Goal: Answer question/provide support: Share knowledge or assist other users

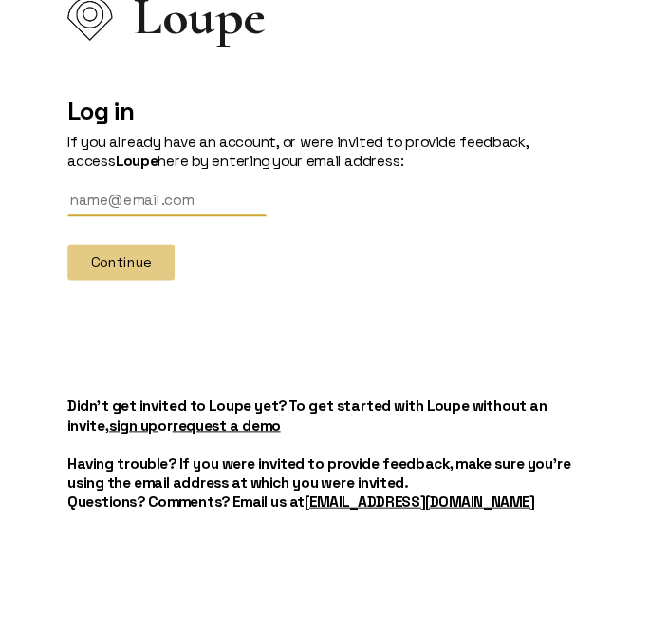
scroll to position [295, 0]
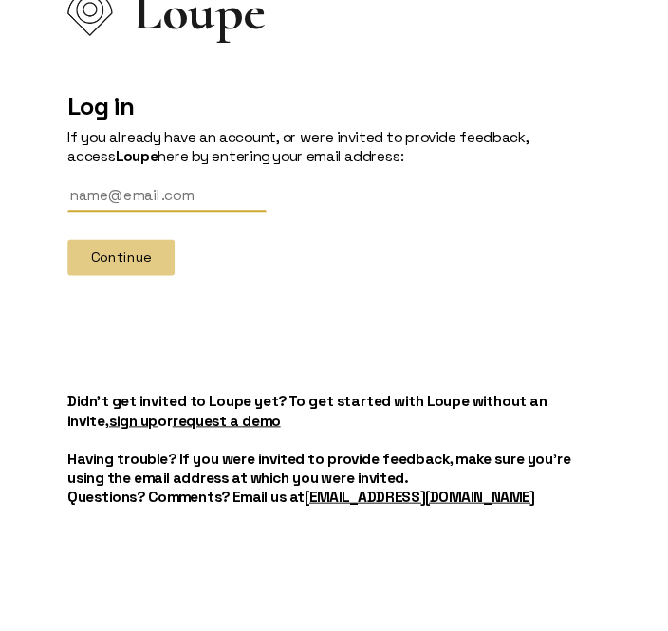
click at [83, 206] on input "text" at bounding box center [151, 214] width 218 height 35
type input "[EMAIL_ADDRESS][DOMAIN_NAME]"
click at [119, 274] on button "Continue" at bounding box center [101, 283] width 118 height 40
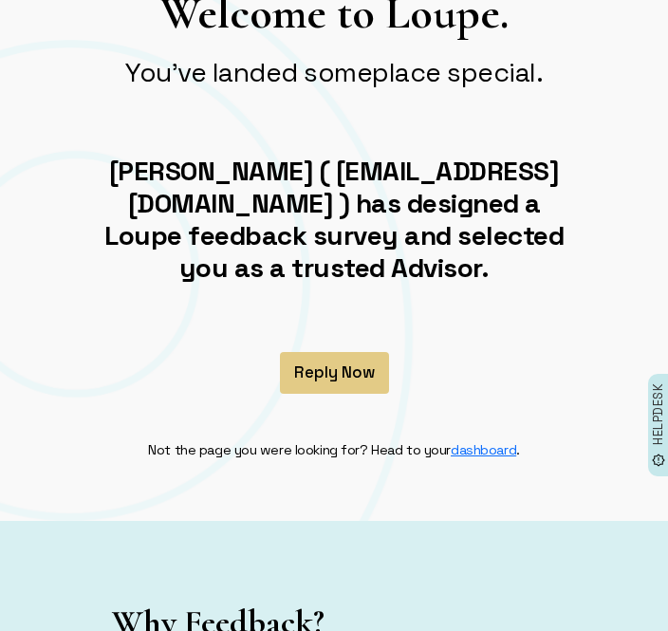
scroll to position [104, 0]
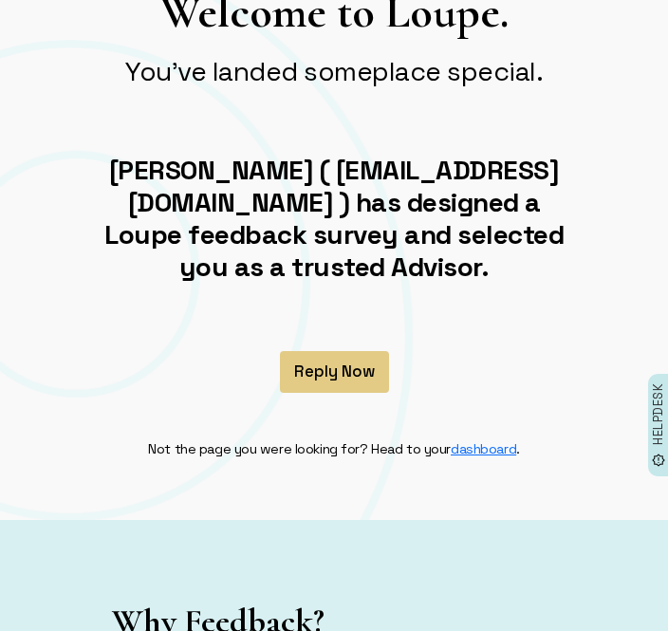
click at [324, 367] on button "Reply Now" at bounding box center [334, 372] width 109 height 42
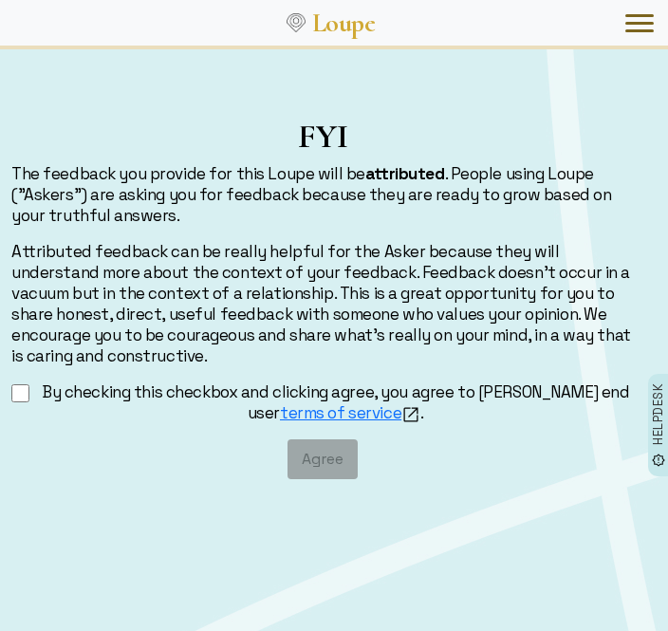
scroll to position [14, 0]
click at [23, 392] on input "By checking this checkbox and clicking agree, you agree to [PERSON_NAME] end us…" at bounding box center [20, 393] width 18 height 24
checkbox input "true"
click at [317, 457] on button "Agree" at bounding box center [322, 459] width 70 height 40
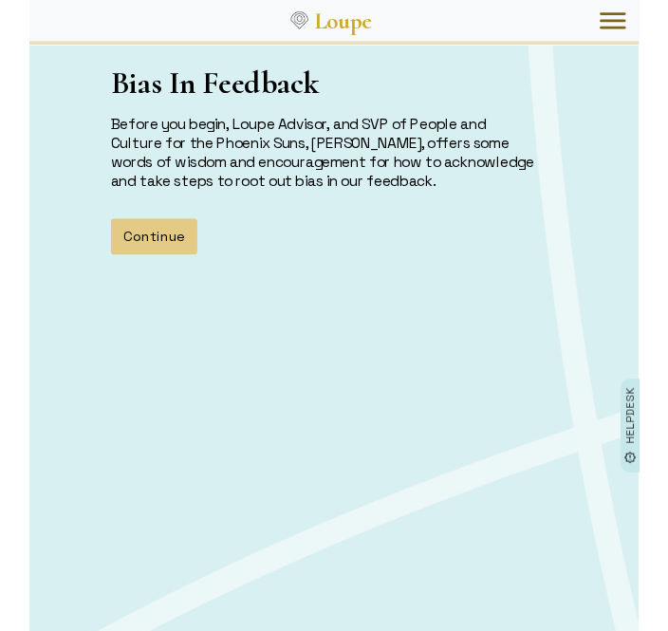
scroll to position [107, 0]
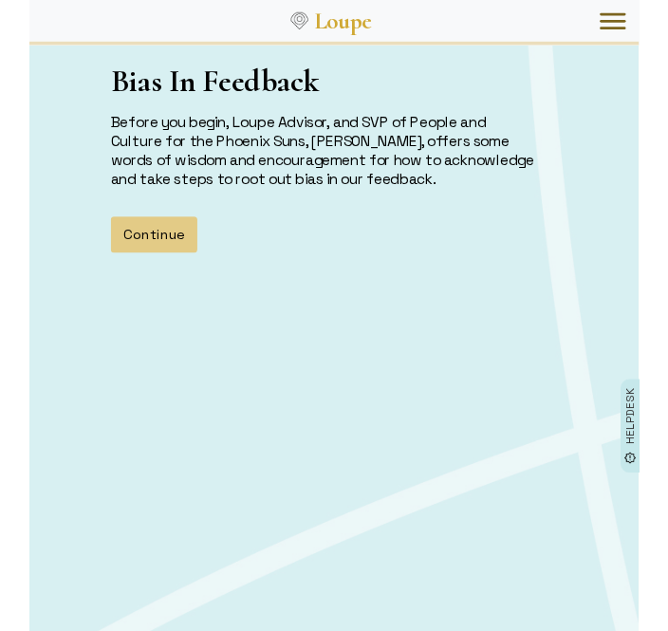
click at [136, 254] on button "Continue" at bounding box center [136, 257] width 95 height 40
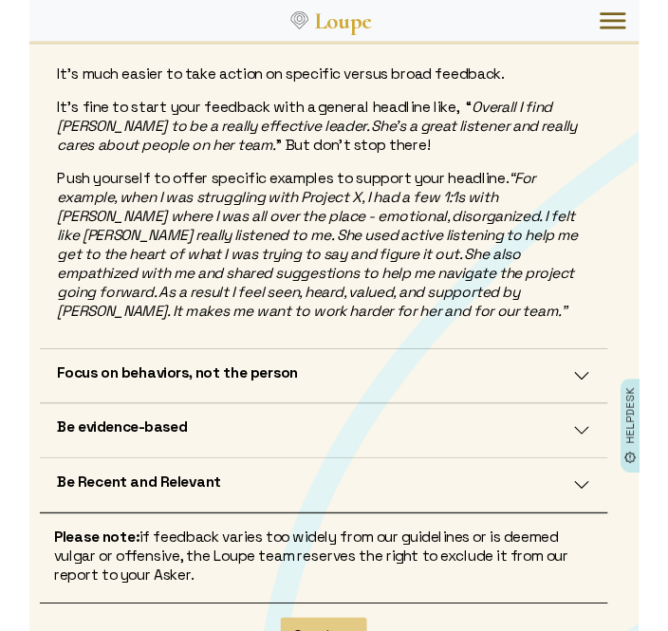
scroll to position [496, 0]
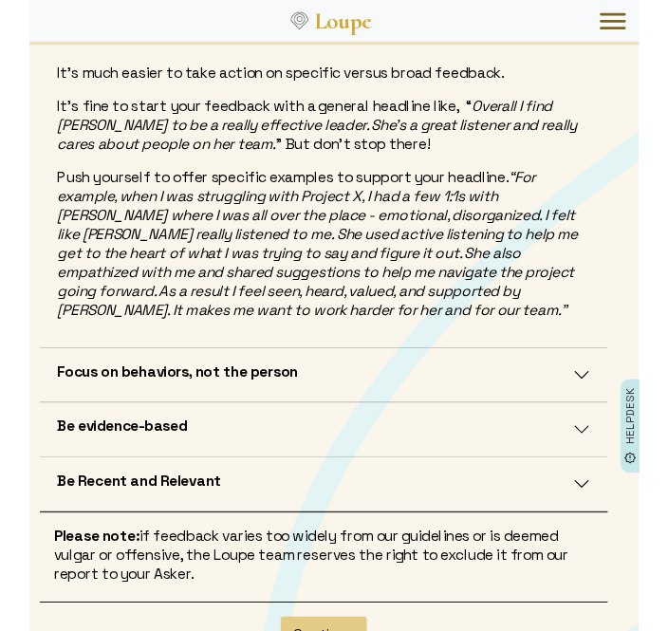
click at [120, 400] on h5 "Focus on behaviors, not the person" at bounding box center [162, 406] width 264 height 21
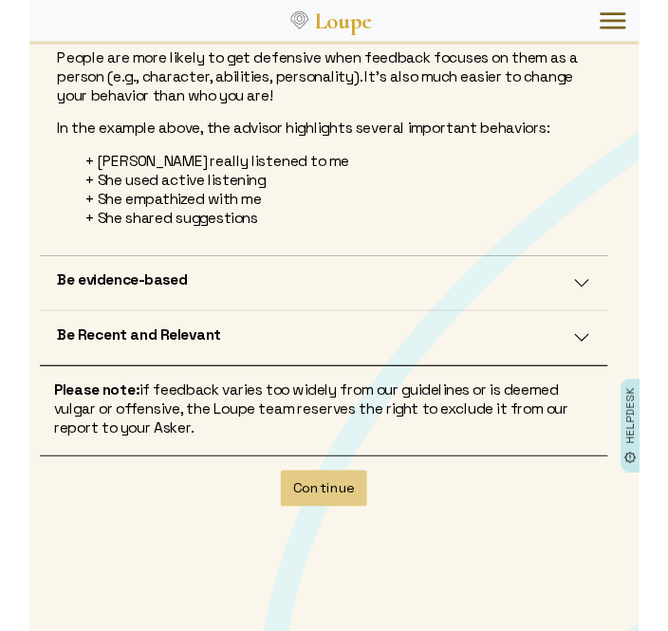
scroll to position [573, 0]
click at [92, 312] on h5 "Be evidence-based" at bounding box center [101, 306] width 143 height 21
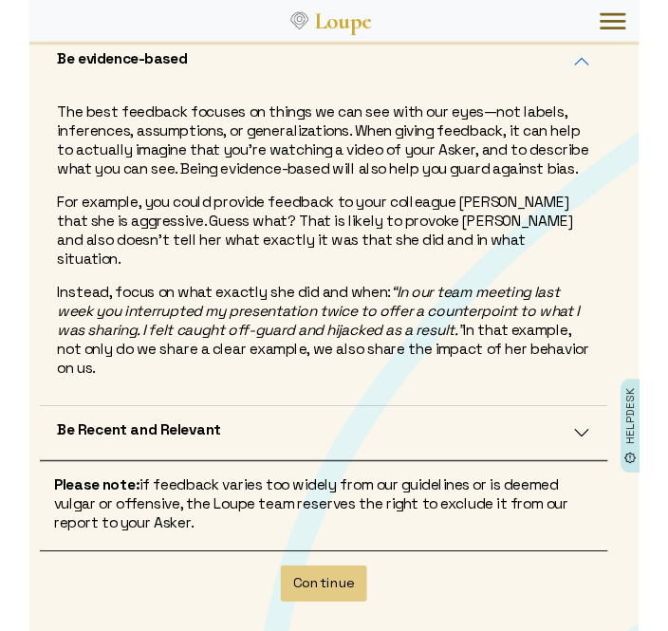
click at [99, 465] on span "Be Recent and Relevant" at bounding box center [120, 474] width 180 height 28
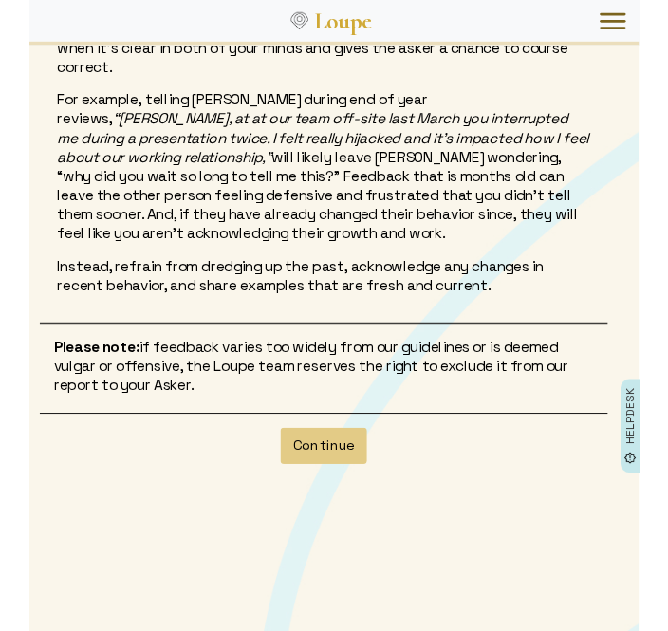
scroll to position [738, 0]
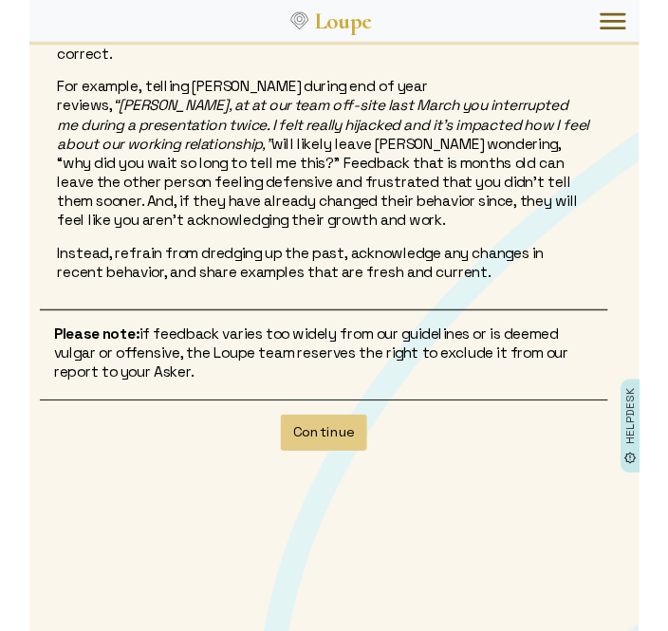
click at [322, 475] on button "Continue" at bounding box center [322, 474] width 95 height 40
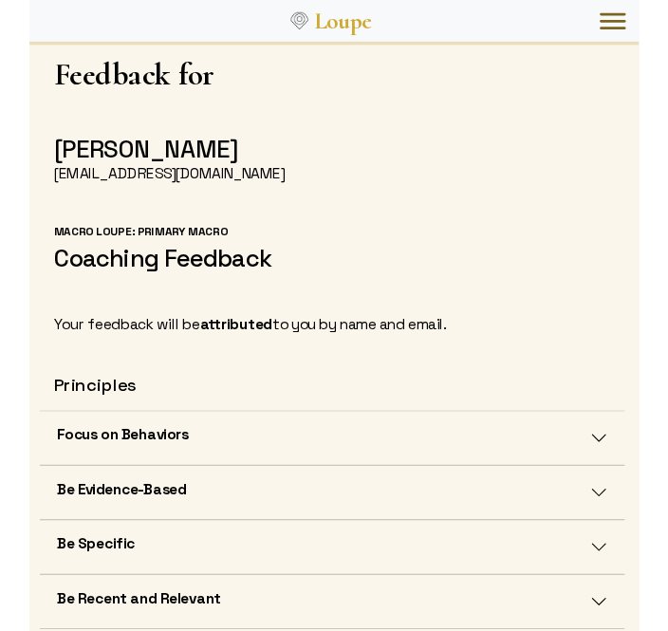
scroll to position [8, 0]
click at [56, 480] on h5 "Focus on Behaviors" at bounding box center [102, 476] width 144 height 21
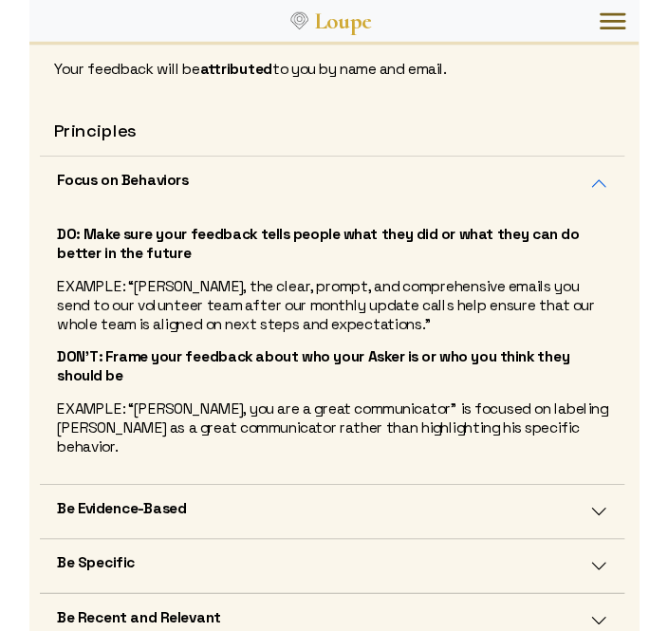
scroll to position [0, 0]
click at [75, 546] on h5 "Be Evidence-Based" at bounding box center [101, 556] width 142 height 21
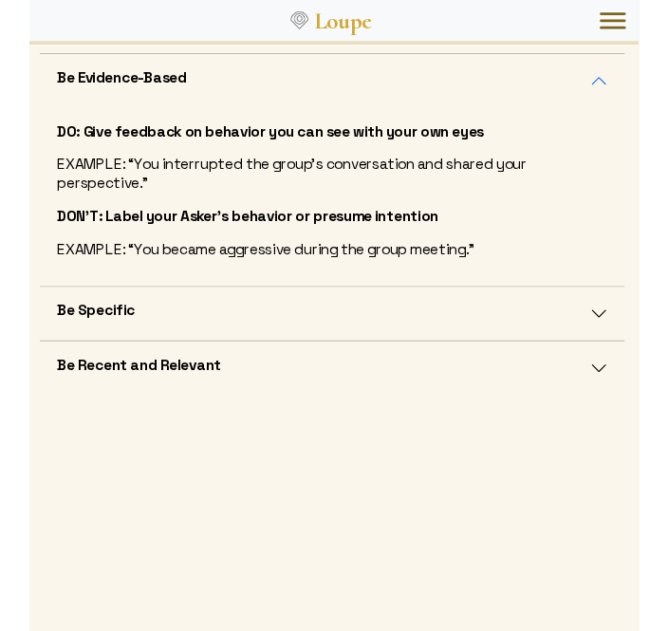
scroll to position [277, 0]
click at [75, 329] on h5 "Be Specific" at bounding box center [72, 339] width 84 height 21
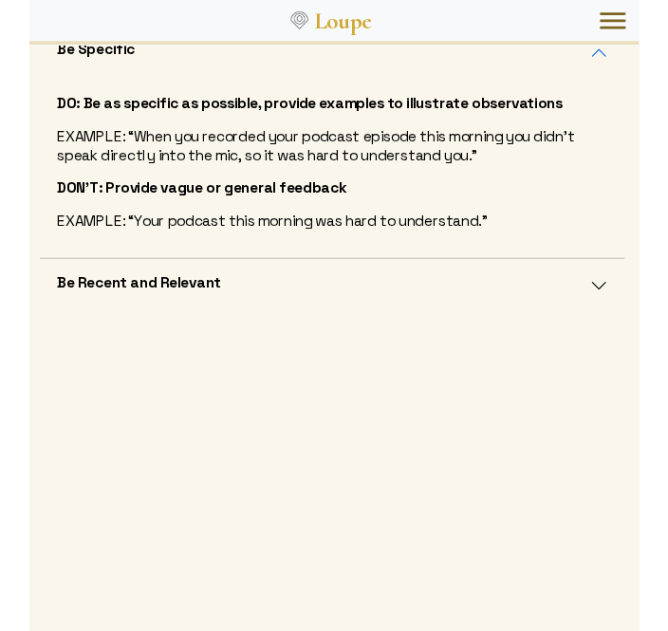
scroll to position [367, 0]
click at [69, 299] on h5 "Be Recent and Relevant" at bounding box center [120, 309] width 180 height 21
click at [65, 299] on h5 "Be Recent and Relevant" at bounding box center [120, 309] width 180 height 21
click at [71, 299] on h5 "Be Recent and Relevant" at bounding box center [120, 309] width 180 height 21
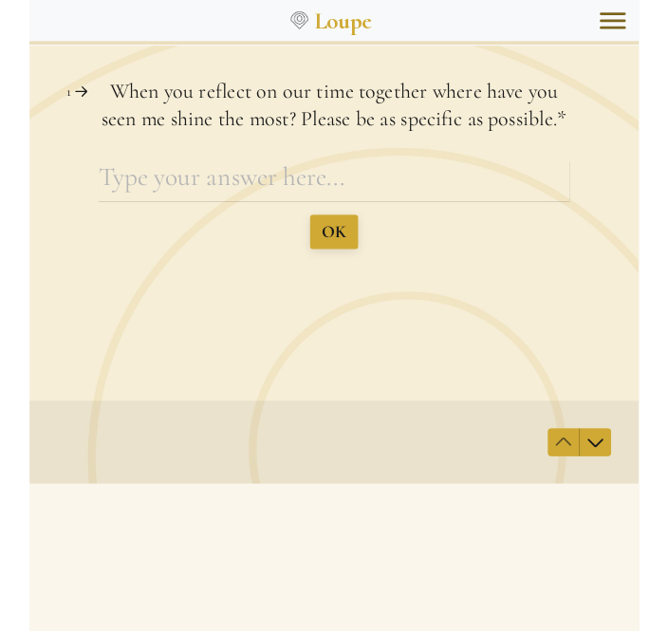
scroll to position [1449, 0]
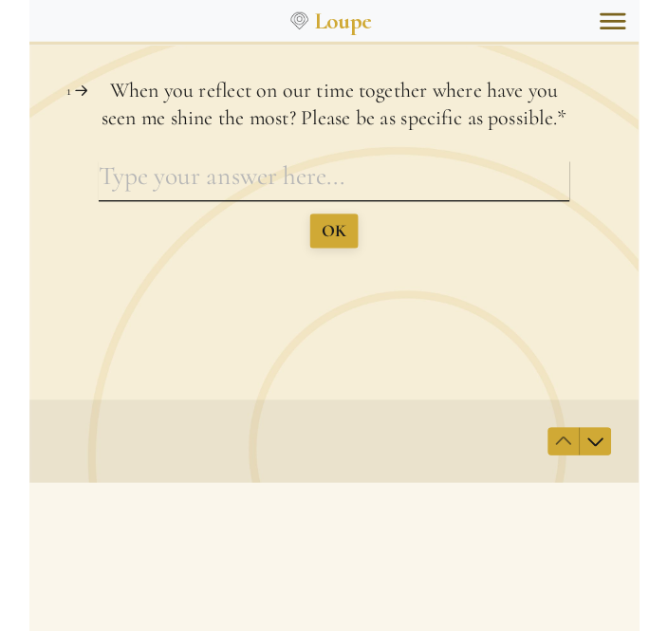
click at [117, 195] on textarea "When you reflect on our time together where have you seen me shine the most? Pl…" at bounding box center [362, 208] width 516 height 44
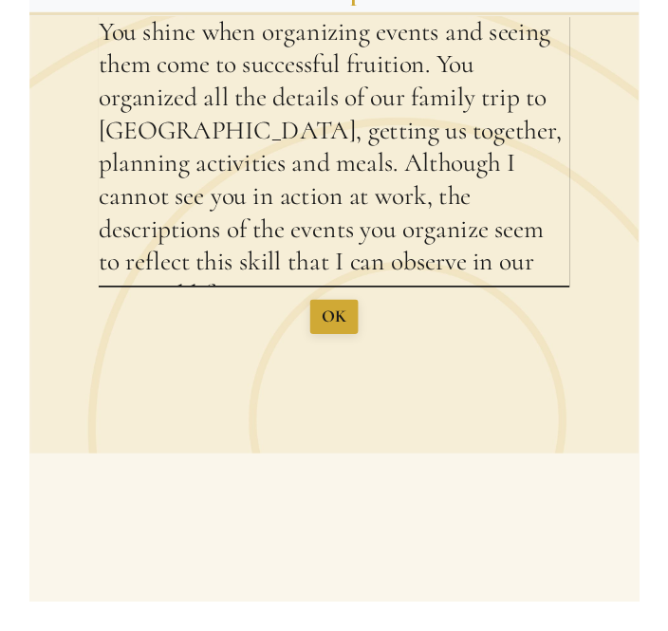
click at [364, 229] on textarea "You shine when organizing events and seeing them come to successful fruition. Y…" at bounding box center [362, 178] width 516 height 296
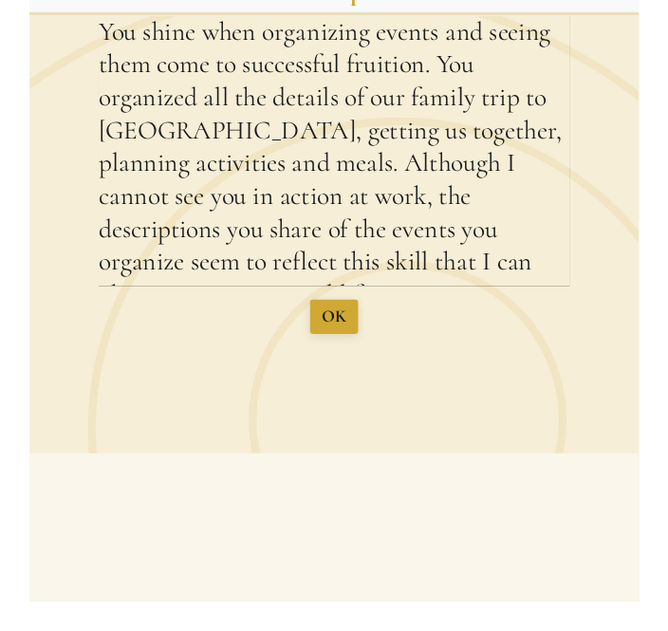
scroll to position [1482, 0]
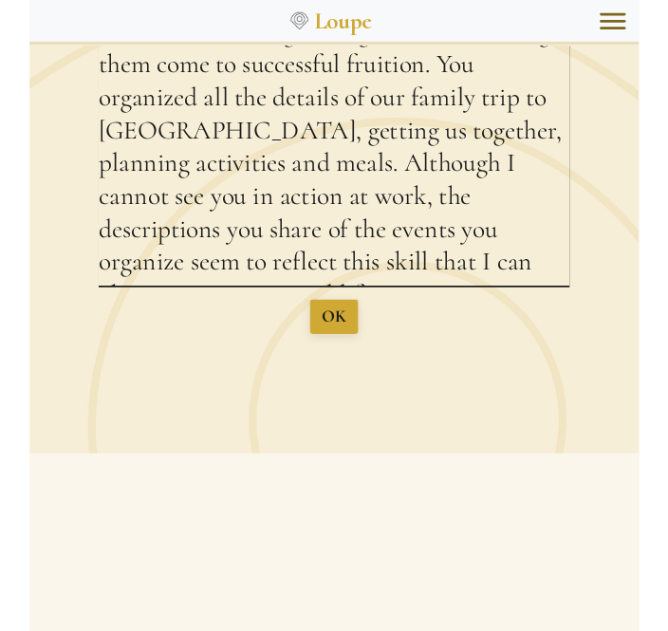
type textarea "You shine when organizing events and seeing them come to successful fruition. Y…"
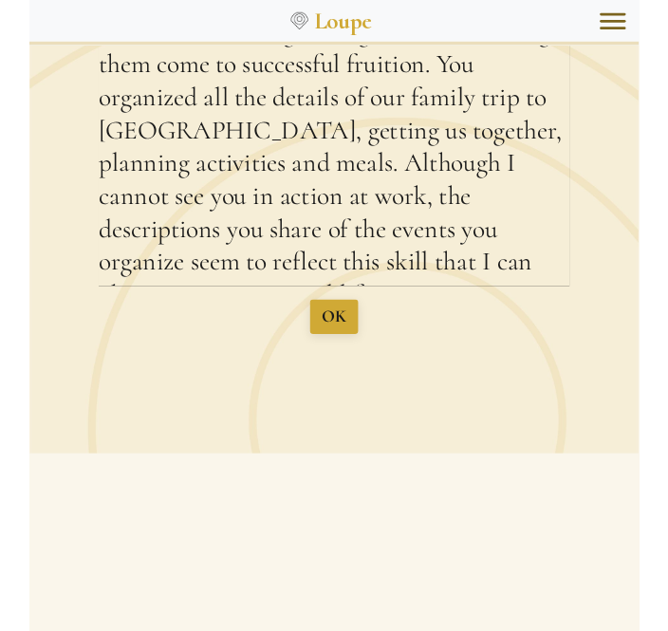
click at [357, 363] on span "OK" at bounding box center [362, 360] width 27 height 23
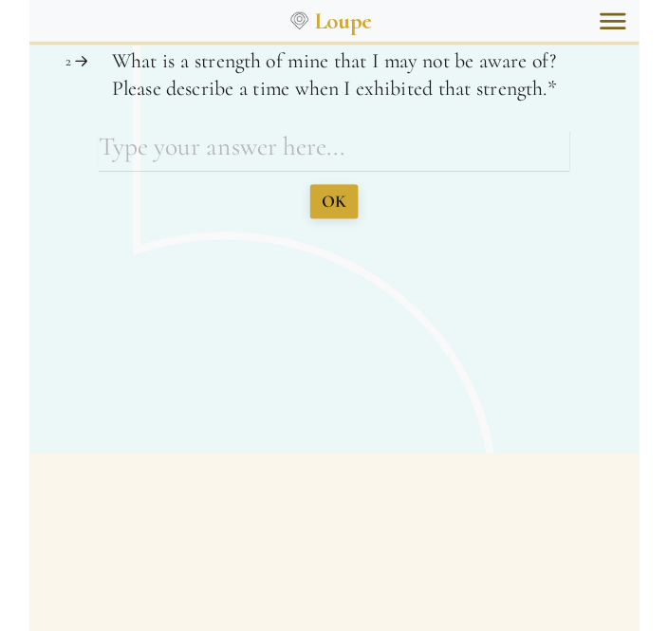
click at [100, 157] on div "Question 2 2 What is a strength of mine that I may not be aware of? Please desc…" at bounding box center [362, 159] width 668 height 188
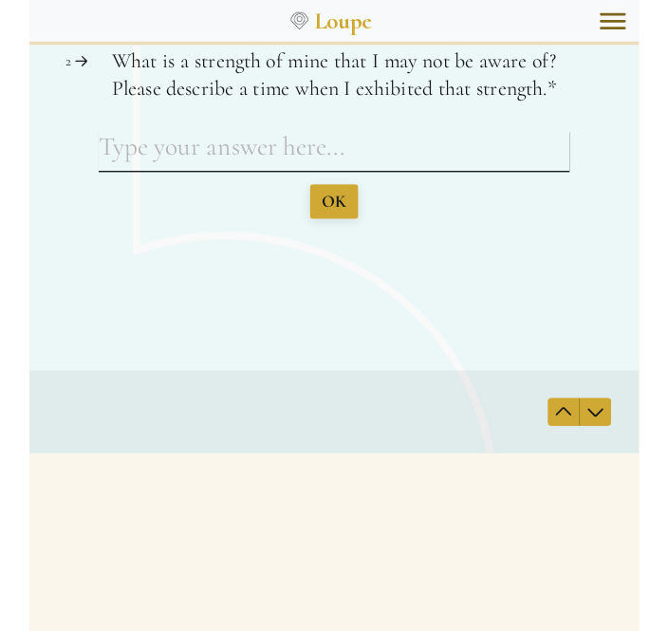
click at [120, 168] on textarea "What is a strength of mine that I may not be aware of? Please describe a time w…" at bounding box center [362, 179] width 516 height 44
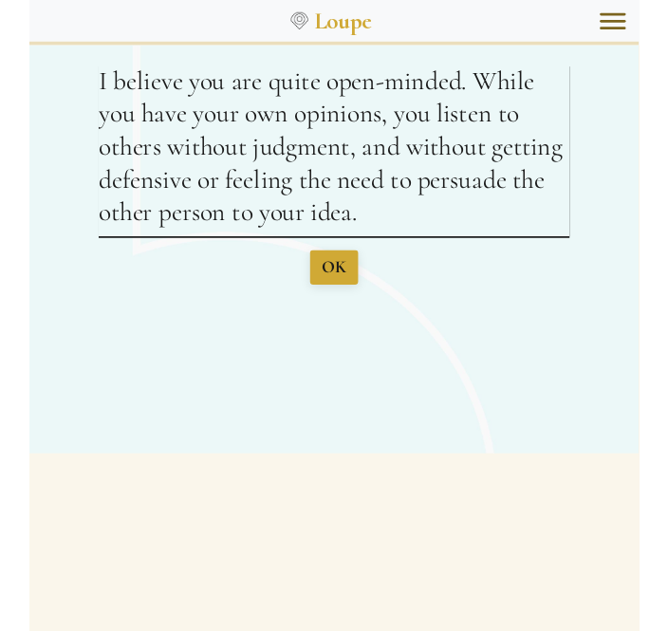
type textarea "I believe you are quite open-minded. While you have your own opinions, you list…"
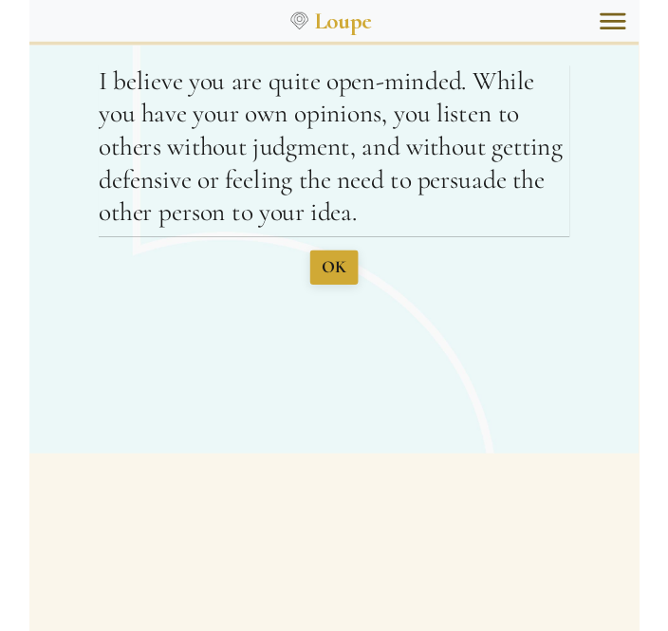
click at [362, 301] on span "OK" at bounding box center [362, 306] width 27 height 23
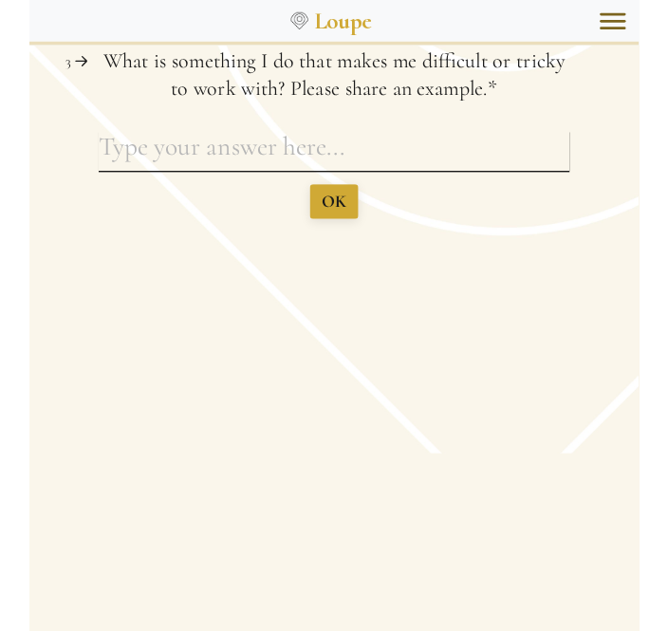
click at [120, 184] on textarea "What is something I do that makes me difficult or tricky to work with? Please s…" at bounding box center [362, 179] width 516 height 44
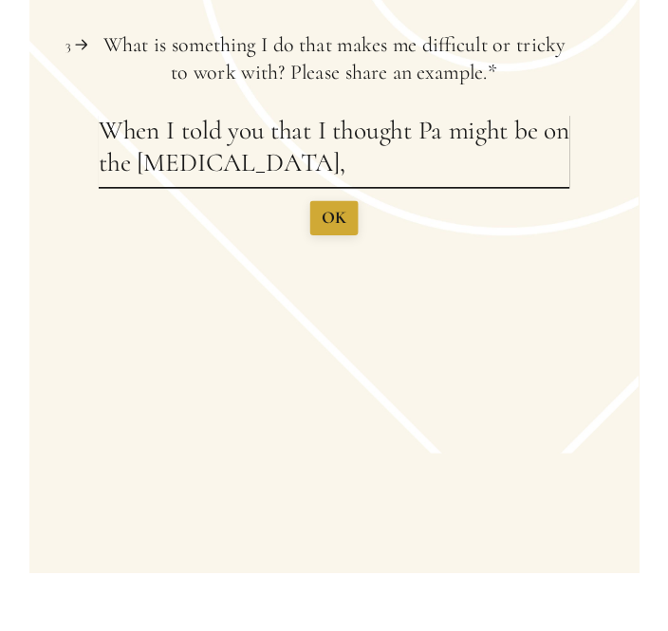
scroll to position [1417, 0]
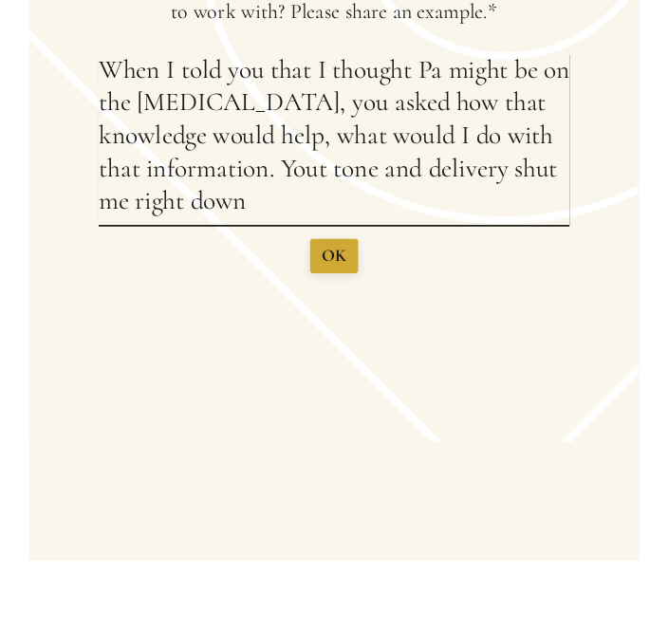
click at [348, 203] on textarea "When I told you that I thought Pa might be on the [MEDICAL_DATA], you asked how…" at bounding box center [362, 167] width 516 height 188
click at [286, 196] on textarea "When I told you that I thought Pa might be on the [MEDICAL_DATA], you asked how…" at bounding box center [362, 167] width 516 height 188
click at [280, 244] on textarea "When I told you that I thought Pa might be on the [MEDICAL_DATA], you asked how…" at bounding box center [362, 167] width 516 height 188
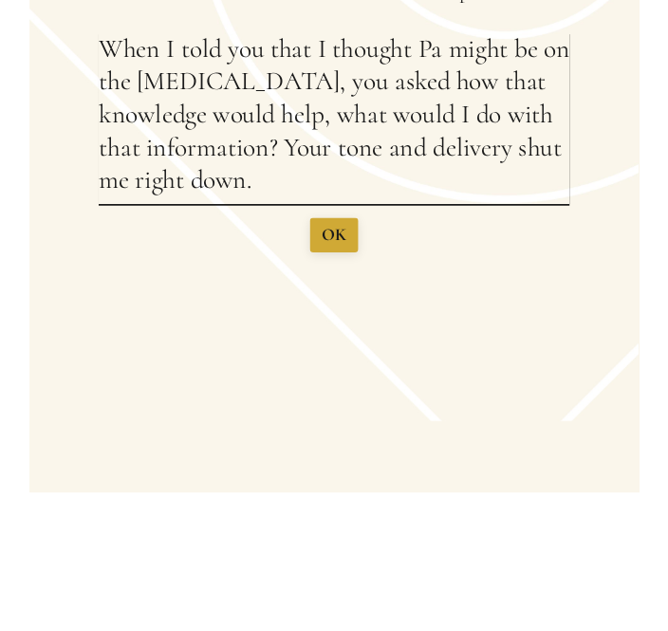
scroll to position [1359, 0]
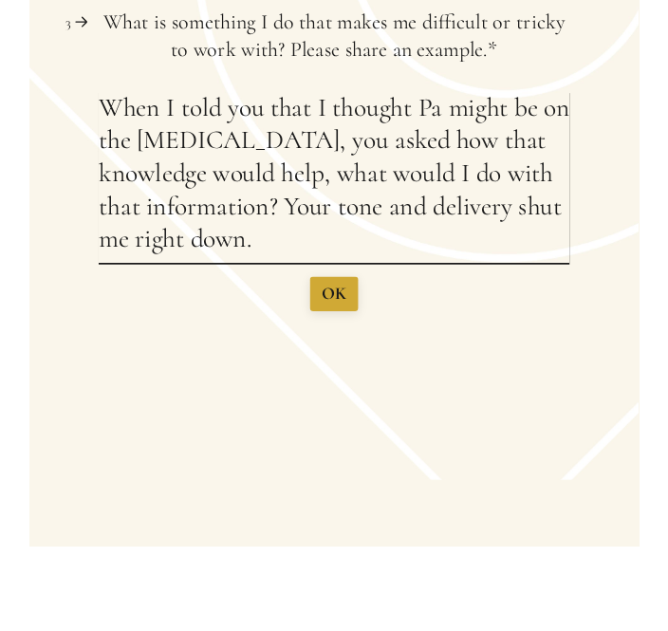
click at [105, 138] on textarea "When I told you that I thought Pa might be on the [MEDICAL_DATA], you asked how…" at bounding box center [362, 205] width 516 height 188
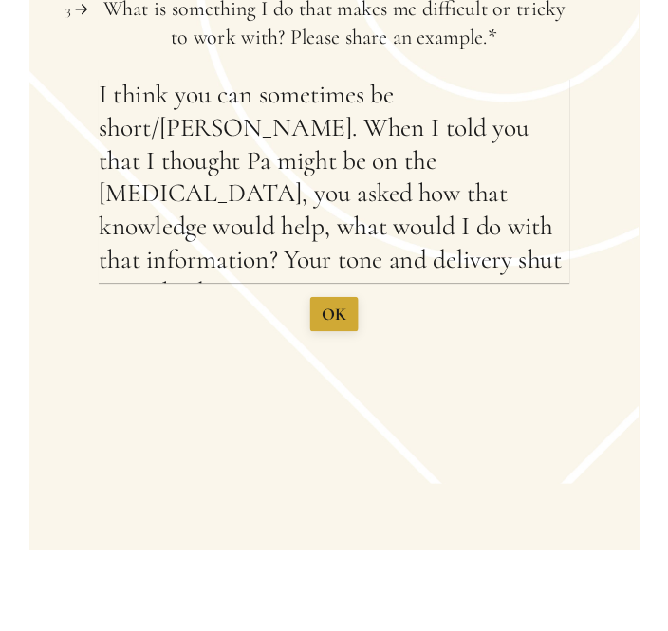
scroll to position [1448, 0]
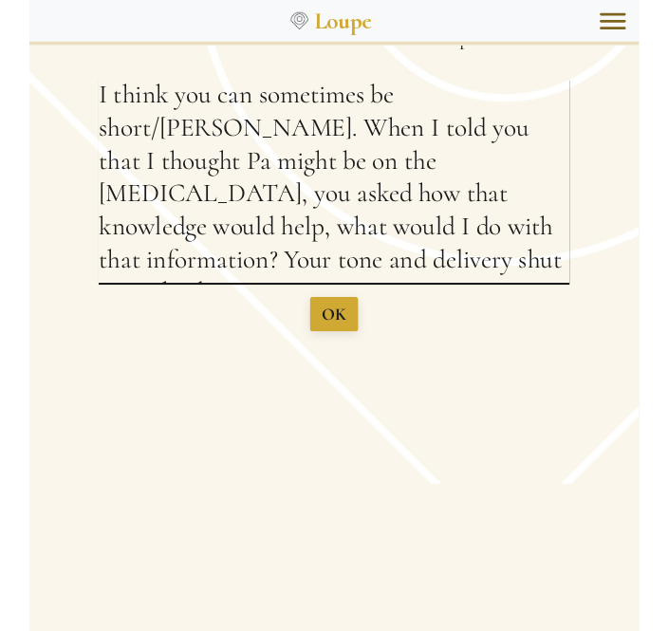
type textarea "I think you can sometimes be short/[PERSON_NAME]. When I told you that I though…"
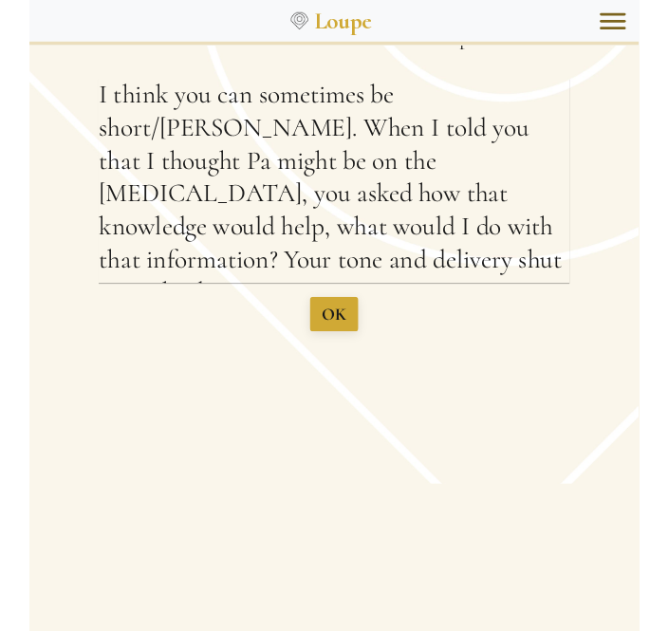
click at [364, 347] on span "OK" at bounding box center [362, 354] width 27 height 23
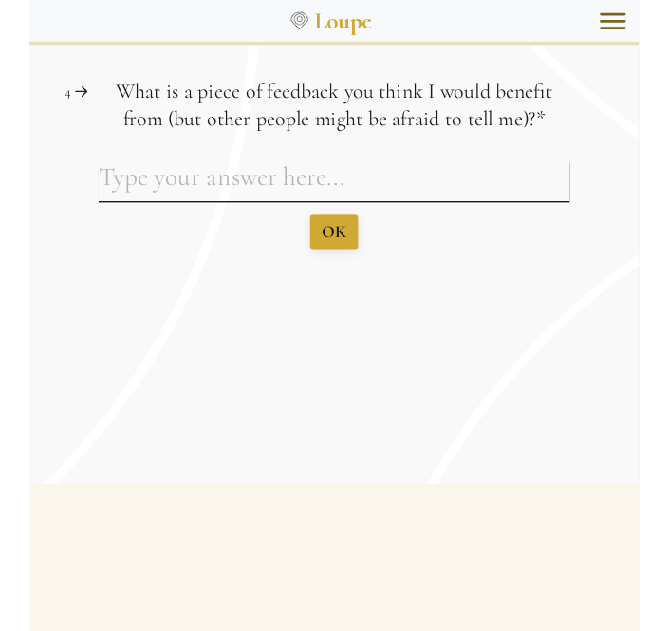
click at [133, 213] on textarea "What is a piece of feedback you think I would benefit from (but other people mi…" at bounding box center [362, 209] width 516 height 44
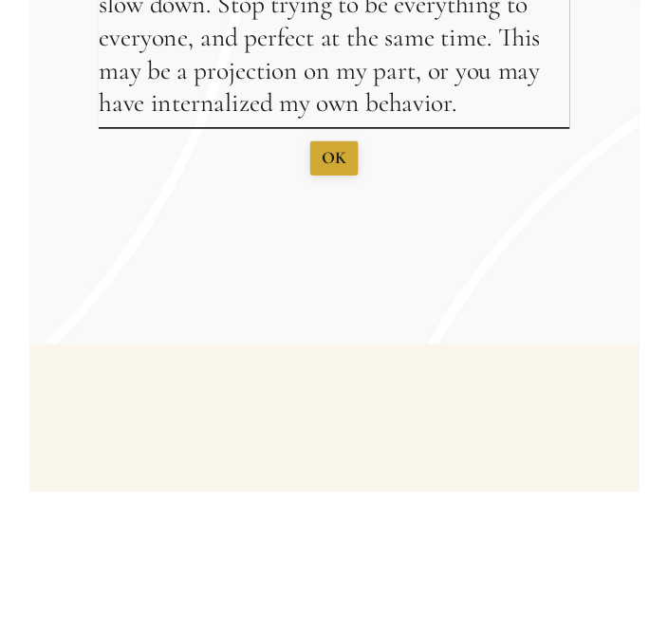
type textarea "I think I have given you this feedback before- slow down. Stop trying to be eve…"
click at [362, 194] on span "OK" at bounding box center [362, 197] width 27 height 23
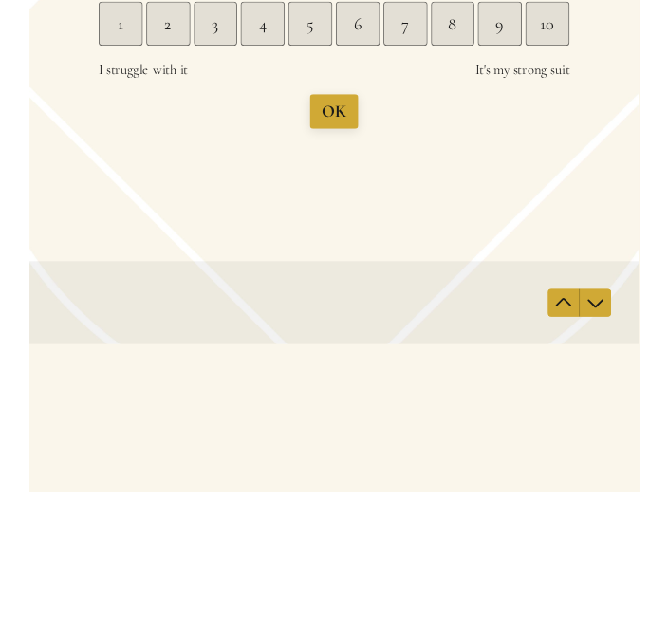
scroll to position [1602, 0]
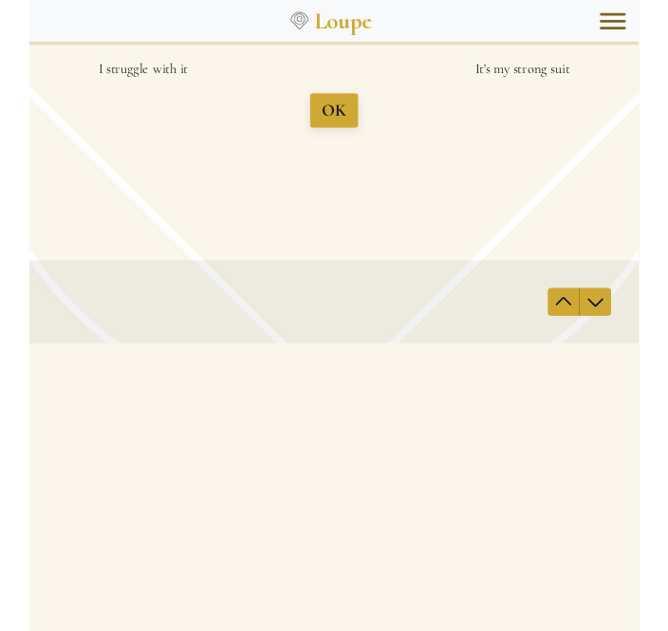
click at [138, 73] on div "1" at bounding box center [128, 49] width 48 height 48
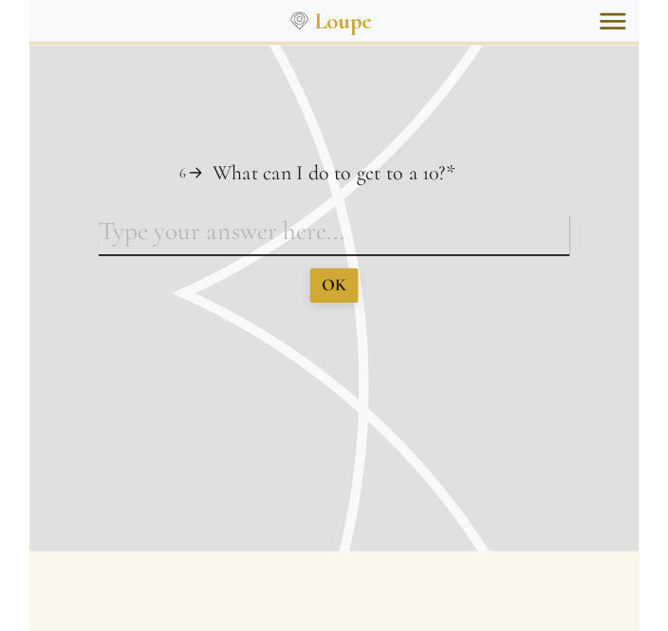
scroll to position [1357, 0]
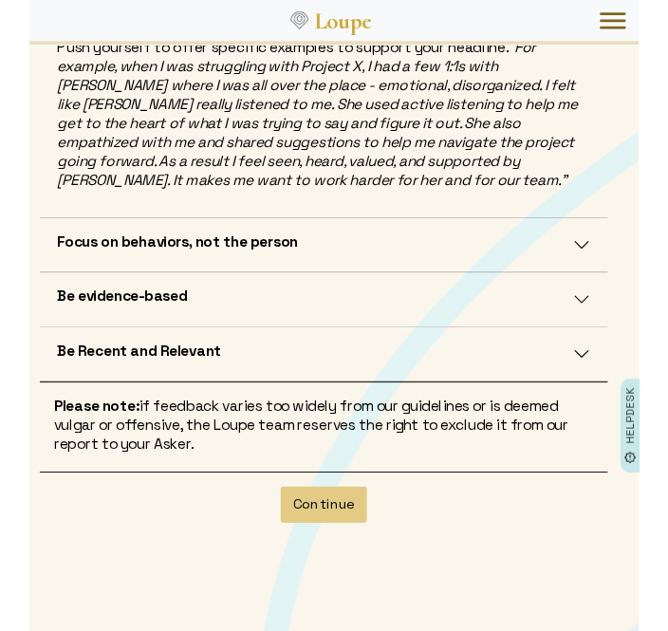
scroll to position [717, 0]
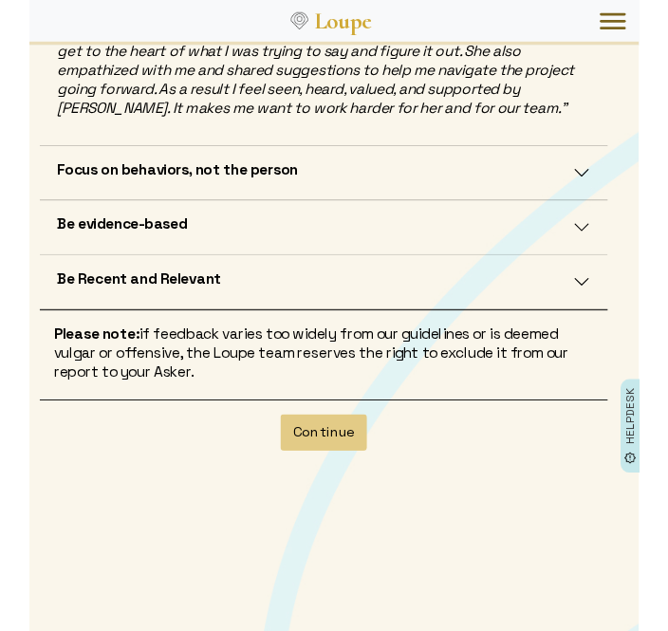
click at [339, 471] on button "Continue" at bounding box center [322, 474] width 95 height 40
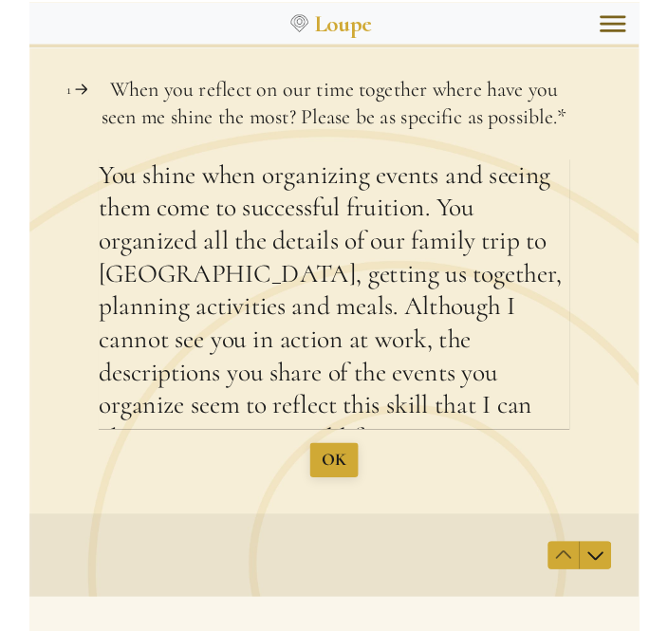
scroll to position [1324, 0]
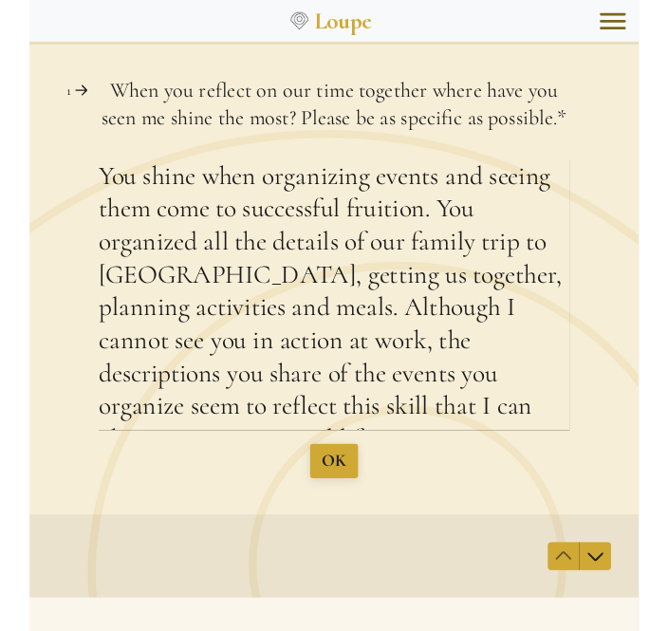
click at [363, 507] on span "OK" at bounding box center [362, 502] width 27 height 23
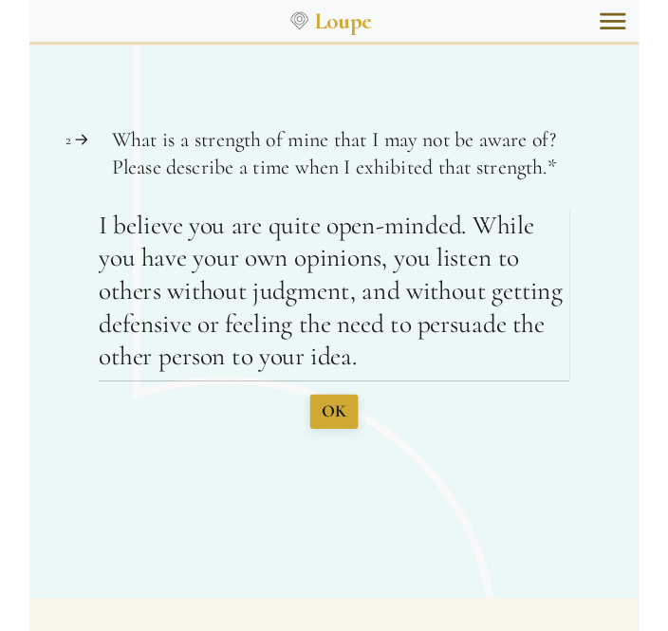
click at [361, 450] on span "OK" at bounding box center [362, 448] width 27 height 23
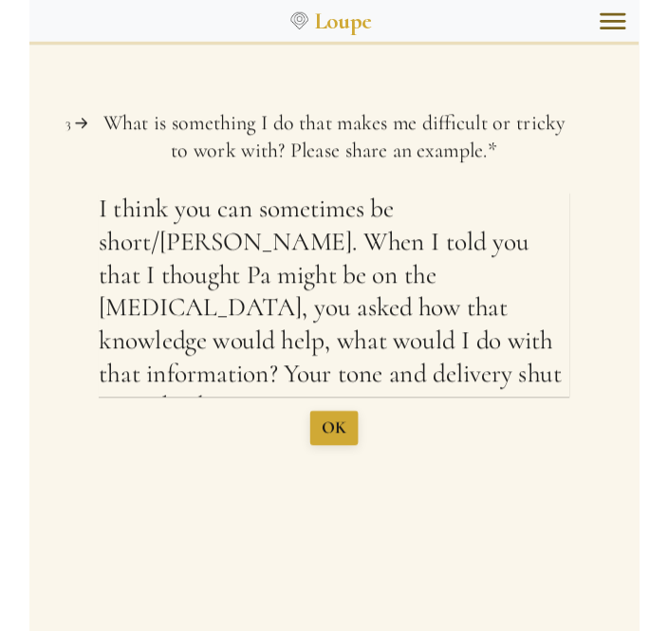
type textarea "I think you can sometimes be short/[PERSON_NAME]. When I told you that I though…"
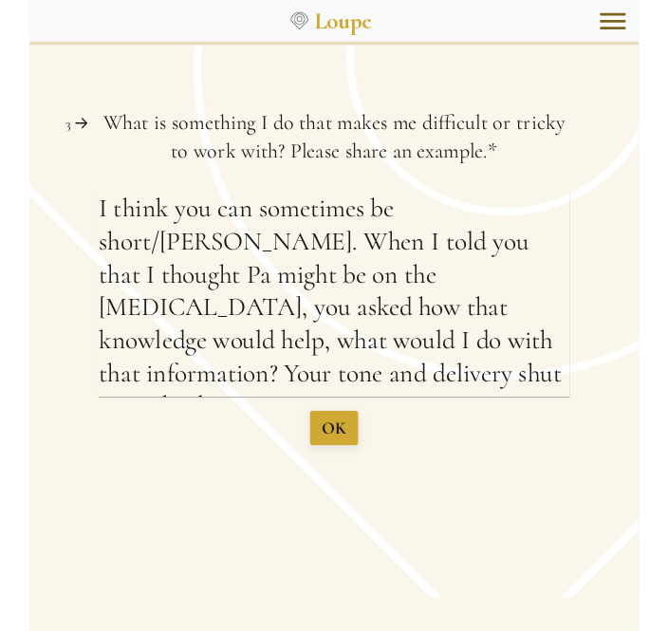
click at [360, 468] on span "OK" at bounding box center [362, 466] width 27 height 23
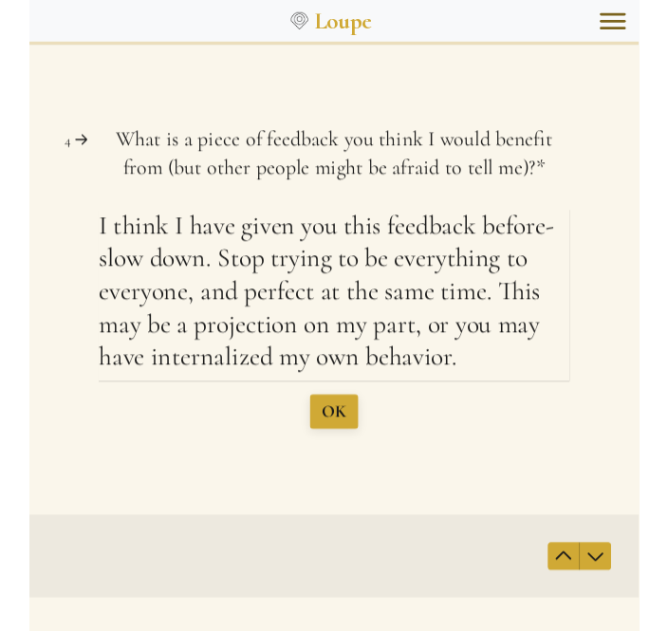
type textarea "I think I have given you this feedback before- slow down. Stop trying to be eve…"
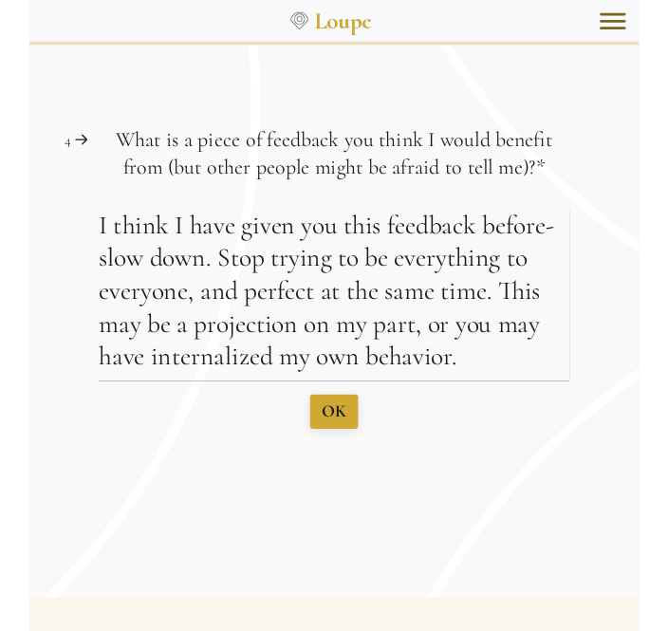
click at [362, 450] on span "OK" at bounding box center [362, 448] width 27 height 23
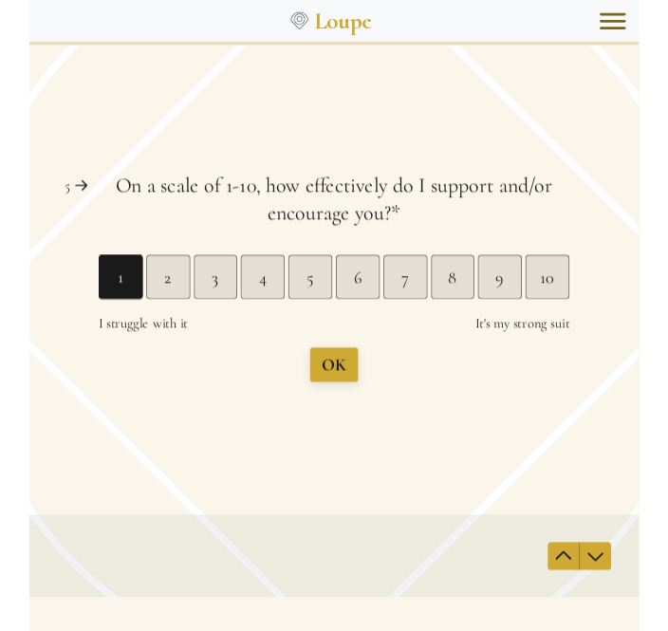
click at [602, 304] on div "10" at bounding box center [595, 301] width 47 height 27
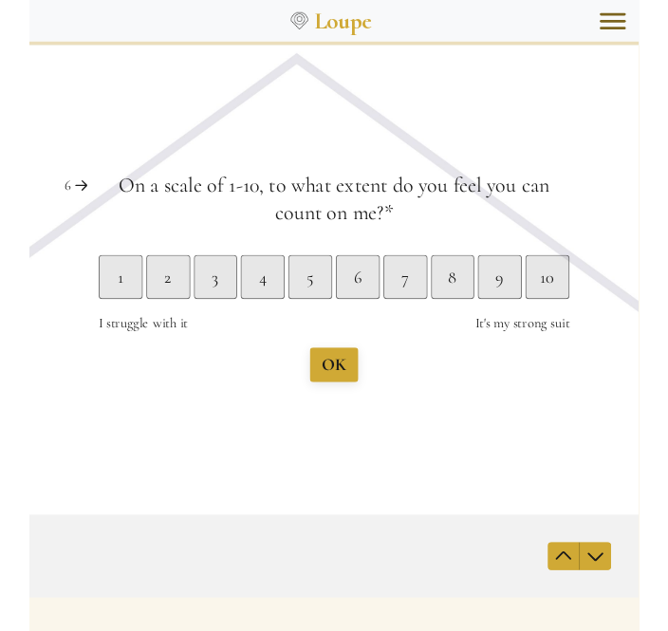
click at [598, 305] on div "10" at bounding box center [595, 301] width 47 height 27
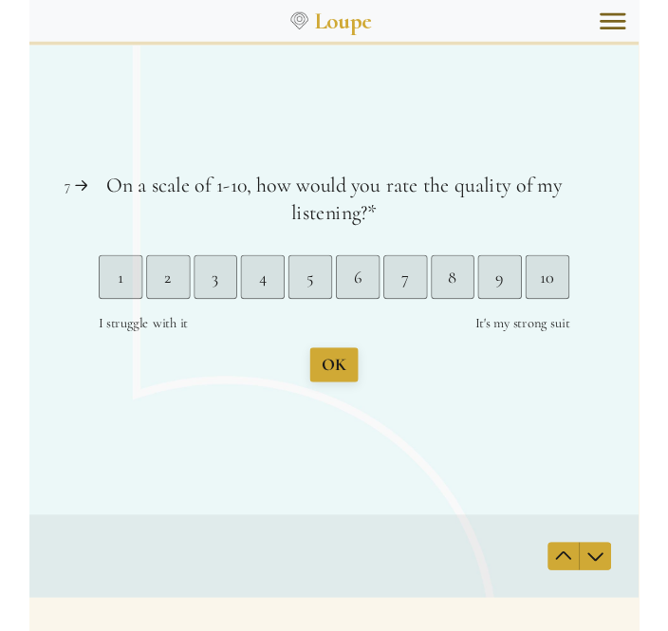
click at [543, 298] on div "9" at bounding box center [543, 301] width 47 height 27
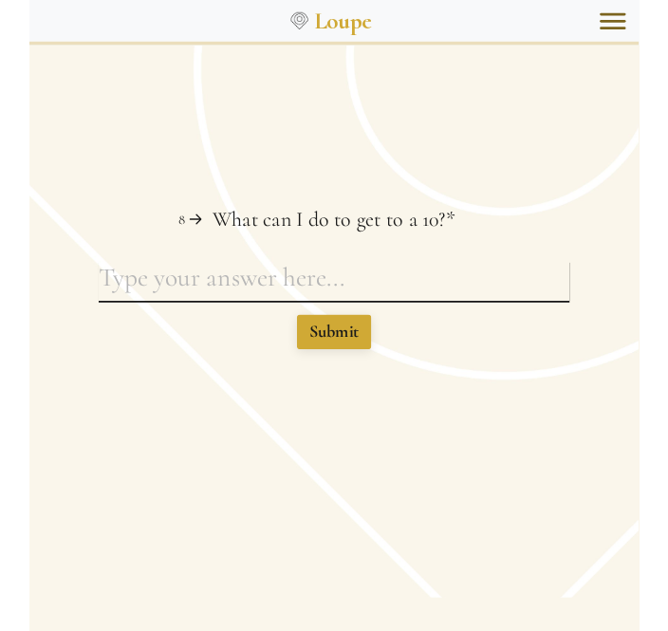
click at [208, 296] on textarea "What can I do to get to a 10? This question is required." at bounding box center [362, 306] width 516 height 44
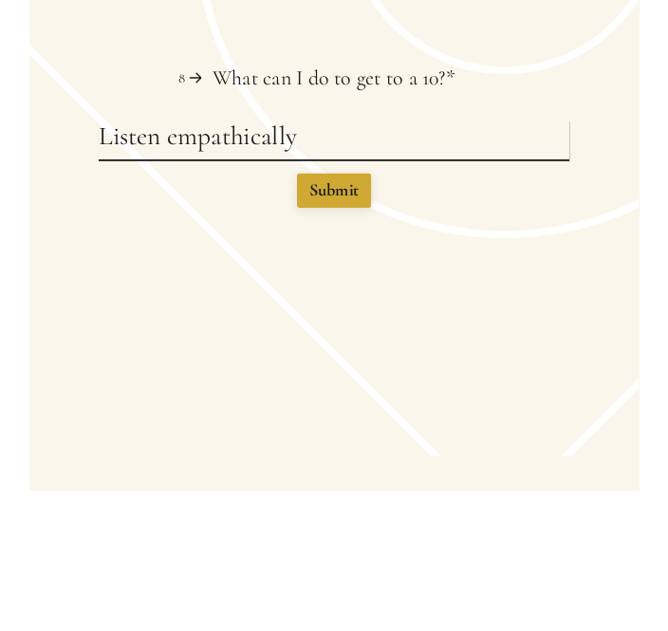
type textarea "Listen empathically"
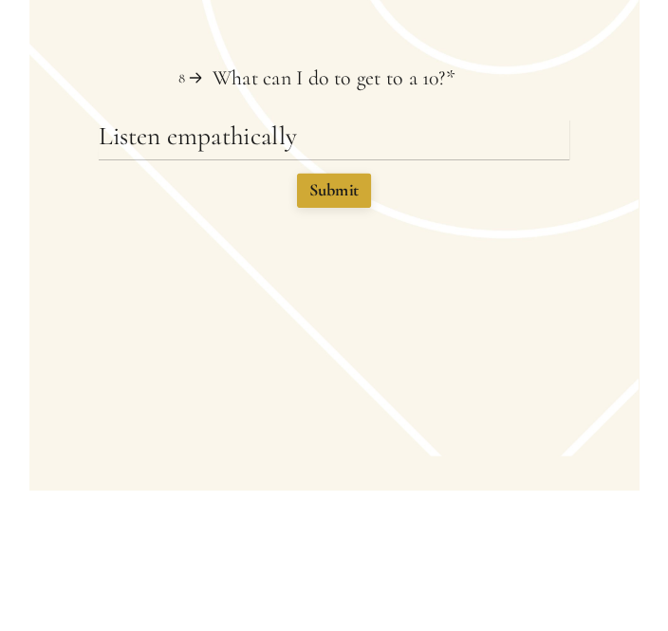
click at [367, 223] on span "Submit" at bounding box center [362, 222] width 55 height 23
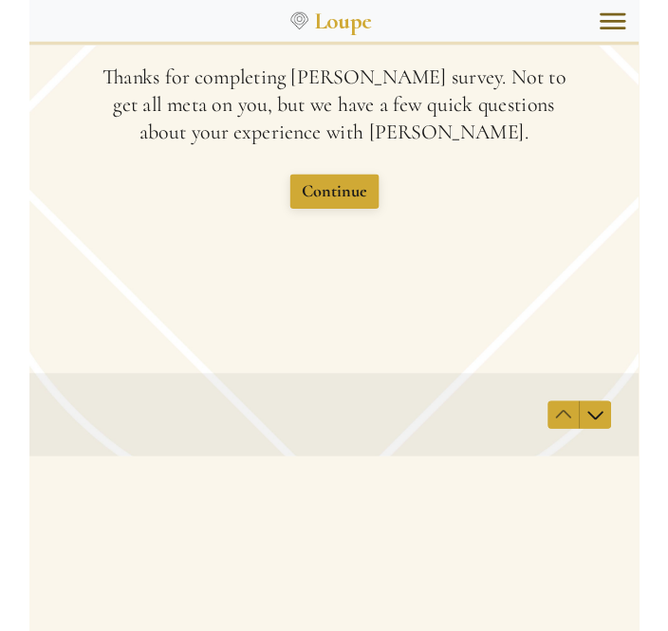
scroll to position [0, 0]
click at [379, 213] on span "Continue" at bounding box center [362, 223] width 71 height 23
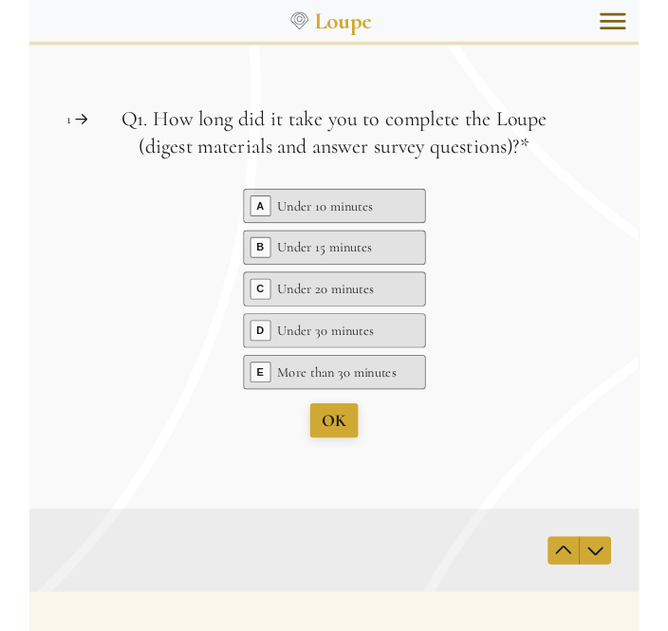
scroll to position [1329, 0]
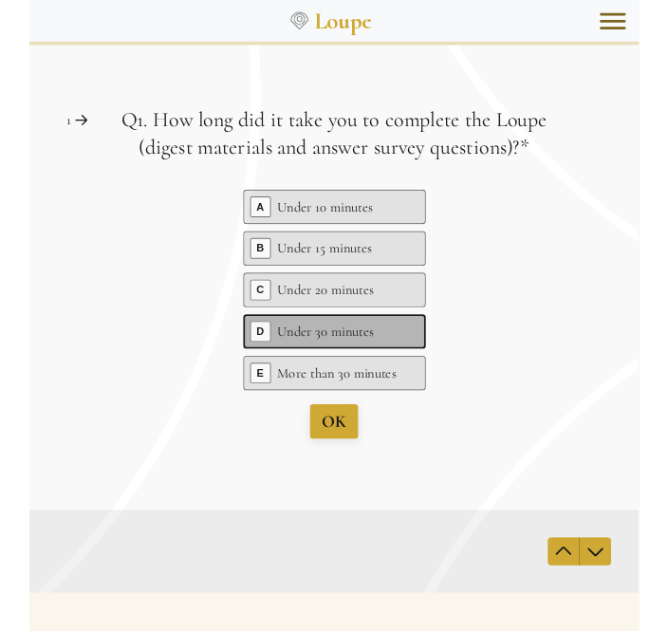
click at [439, 366] on icon at bounding box center [445, 362] width 15 height 13
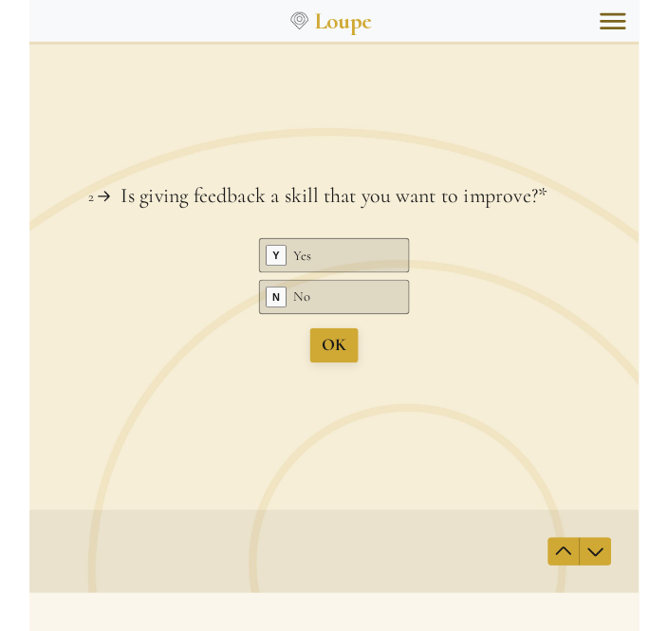
click at [363, 458] on div "Question 2 2 Is giving feedback a skill that you want to improve? This question…" at bounding box center [362, 328] width 668 height 319
click at [303, 327] on span "N" at bounding box center [298, 324] width 21 height 21
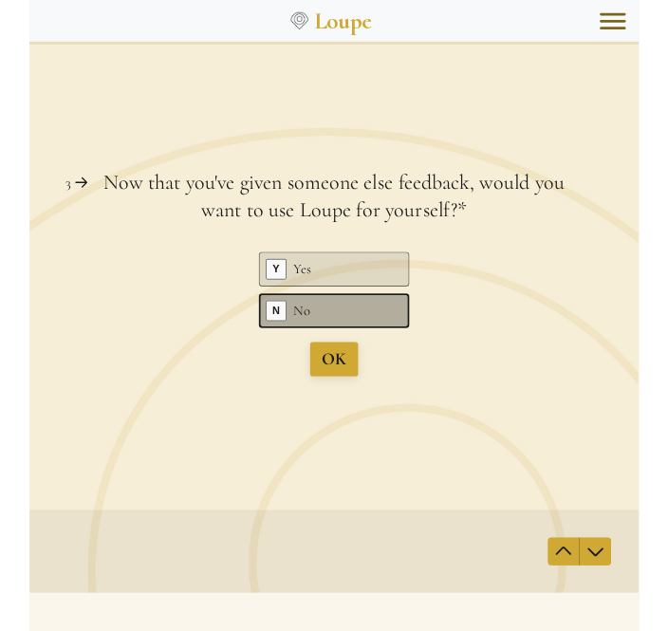
click at [302, 344] on span "N" at bounding box center [298, 339] width 21 height 21
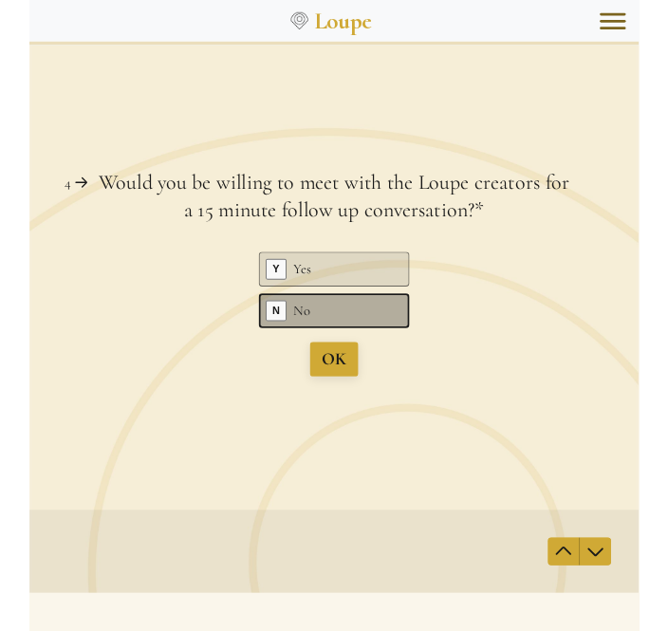
click at [302, 341] on span "N" at bounding box center [298, 339] width 21 height 21
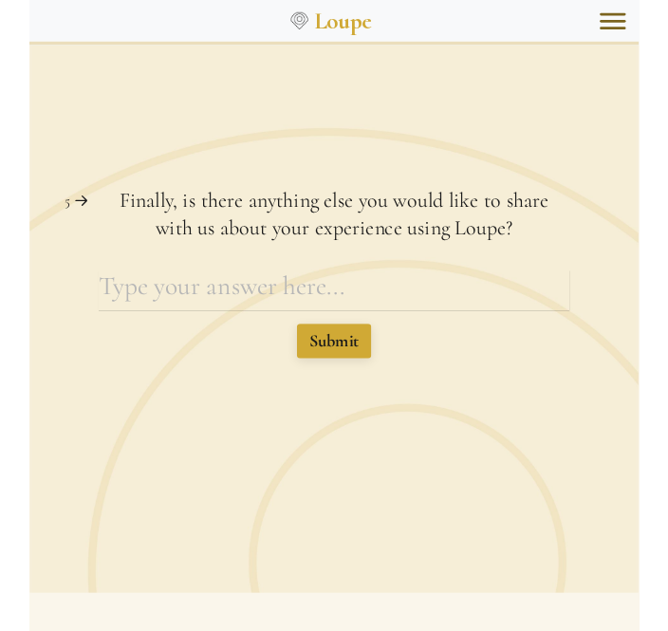
click at [356, 370] on span "Submit" at bounding box center [362, 372] width 55 height 23
